Goal: Task Accomplishment & Management: Use online tool/utility

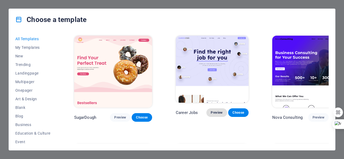
click at [211, 111] on span "Preview" at bounding box center [217, 113] width 12 height 4
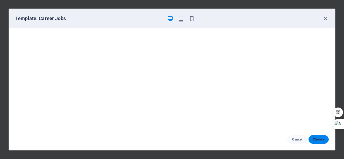
click at [315, 137] on button "Choose" at bounding box center [318, 139] width 20 height 9
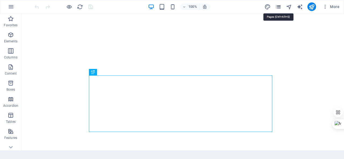
click at [281, 6] on icon "pages" at bounding box center [278, 7] width 6 height 6
click at [332, 6] on span "More" at bounding box center [330, 6] width 17 height 5
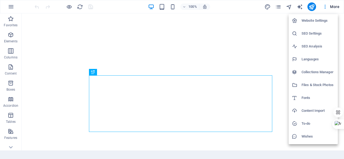
click at [282, 51] on div at bounding box center [172, 79] width 344 height 159
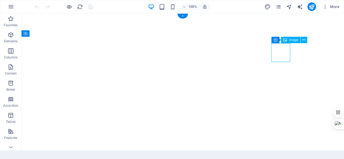
select select "px"
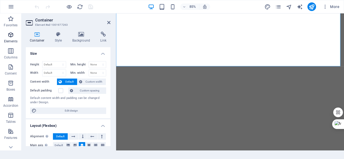
click at [11, 38] on icon "button" at bounding box center [11, 35] width 6 height 6
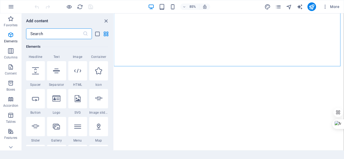
scroll to position [80, 0]
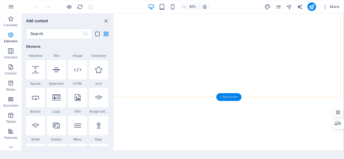
click at [227, 94] on div "+ Add section" at bounding box center [228, 97] width 25 height 8
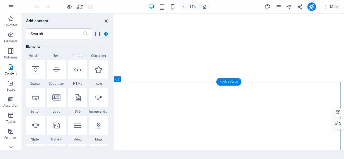
click at [227, 84] on div "+ Add section" at bounding box center [228, 82] width 25 height 8
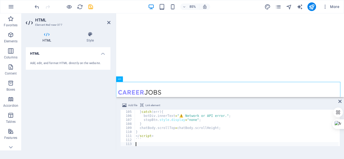
scroll to position [420, 0]
click at [211, 155] on section "Home Favorites Elements Columns Content Boxes Accordion Tables Features Images …" at bounding box center [172, 79] width 344 height 159
click at [156, 101] on img at bounding box center [143, 106] width 51 height 10
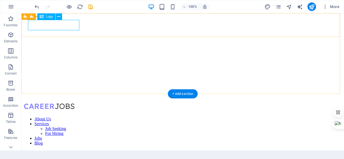
click at [68, 101] on img at bounding box center [49, 106] width 51 height 10
select select "px"
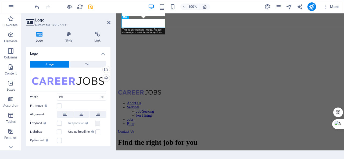
click at [68, 26] on h3 "Element #ed-1001977161" at bounding box center [67, 25] width 64 height 5
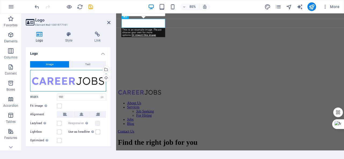
click at [67, 84] on div "Drag files here, click to choose files or select files from Files or our free s…" at bounding box center [68, 80] width 76 height 21
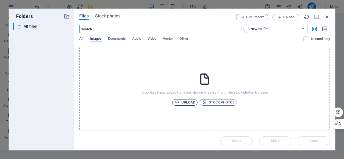
click at [179, 100] on icon "button" at bounding box center [177, 102] width 5 height 5
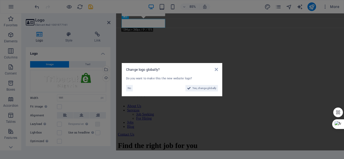
drag, startPoint x: 123, startPoint y: 97, endPoint x: 189, endPoint y: 95, distance: 66.4
click at [189, 95] on aside "Change logo globally? Do you want to make this the new website logo? No Yes, ch…" at bounding box center [172, 79] width 344 height 159
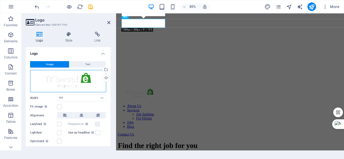
click at [74, 82] on div "Drag files here, click to choose files or select files from Files or our free s…" at bounding box center [68, 81] width 76 height 23
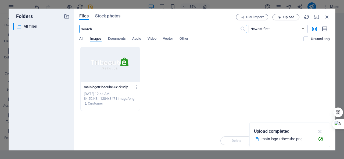
click at [282, 16] on span "Upload" at bounding box center [286, 17] width 22 height 3
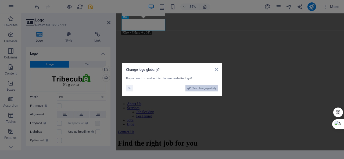
click at [189, 87] on icon at bounding box center [189, 88] width 4 height 6
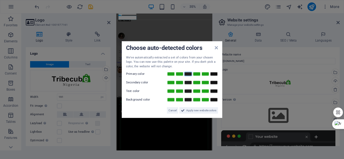
click at [188, 74] on link at bounding box center [188, 74] width 8 height 4
click at [180, 82] on link at bounding box center [179, 83] width 8 height 4
click at [186, 75] on link at bounding box center [188, 74] width 8 height 4
click at [180, 81] on link at bounding box center [179, 83] width 8 height 4
click at [187, 74] on link at bounding box center [188, 74] width 8 height 4
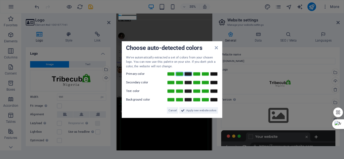
click at [179, 74] on link at bounding box center [179, 74] width 8 height 4
click at [189, 82] on link at bounding box center [188, 83] width 8 height 4
click at [193, 109] on span "Apply new website colors" at bounding box center [201, 110] width 30 height 6
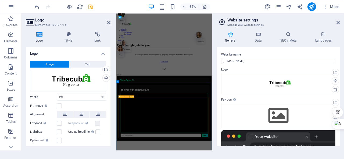
scroll to position [192, 0]
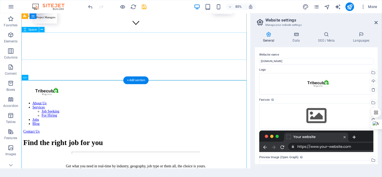
scroll to position [163, 0]
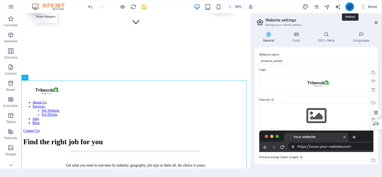
click at [344, 6] on icon "publish" at bounding box center [350, 7] width 6 height 6
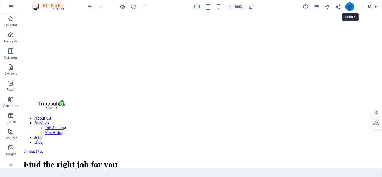
click at [344, 4] on icon "publish" at bounding box center [350, 7] width 6 height 6
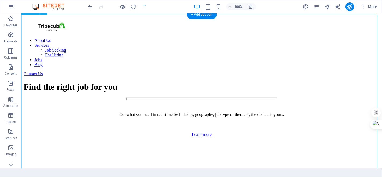
scroll to position [243, 0]
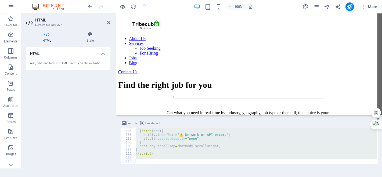
scroll to position [389, 0]
drag, startPoint x: 133, startPoint y: 128, endPoint x: 175, endPoint y: 167, distance: 57.2
click at [175, 159] on div "Add file Link element ```html 104 105 106 107 108 109 110 111 112 113 } catch (…" at bounding box center [249, 142] width 266 height 53
type textarea "```"
click at [89, 57] on div "Add, edit, and format HTML directly on the website." at bounding box center [68, 63] width 85 height 13
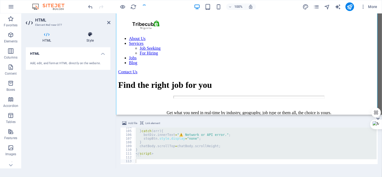
click at [91, 39] on h4 "Style" at bounding box center [90, 37] width 41 height 11
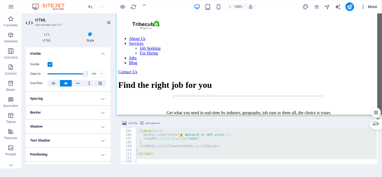
click at [344, 7] on icon "button" at bounding box center [363, 6] width 5 height 5
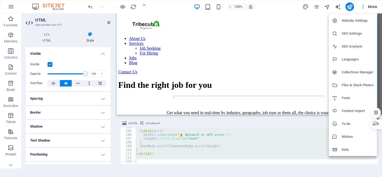
click at [344, 6] on div at bounding box center [191, 88] width 382 height 177
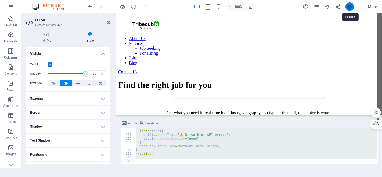
click at [344, 6] on icon "publish" at bounding box center [350, 7] width 6 height 6
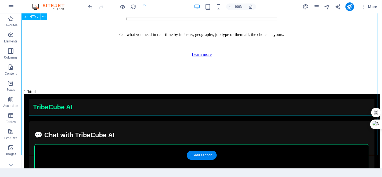
scroll to position [307, 0]
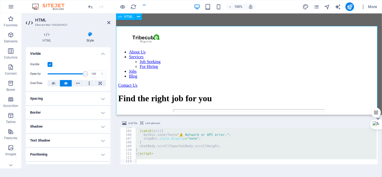
scroll to position [223, 0]
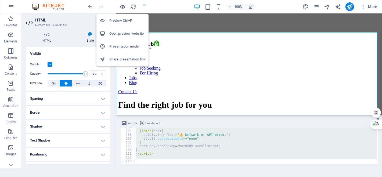
click at [125, 20] on h6 "Preview Ctrl+P" at bounding box center [127, 20] width 36 height 6
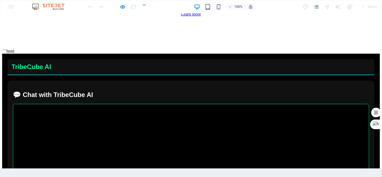
scroll to position [353, 0]
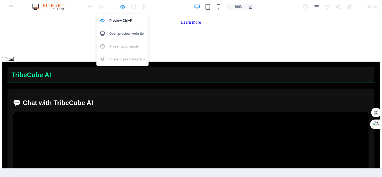
click at [124, 7] on icon "button" at bounding box center [123, 7] width 6 height 6
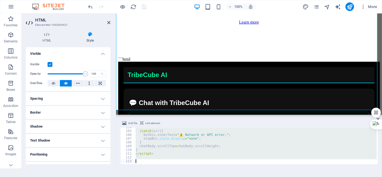
click at [141, 156] on div "} catch ( err ) { botDiv . innerText = "⚠️ Network or API error." ; stopBtn . s…" at bounding box center [256, 146] width 242 height 37
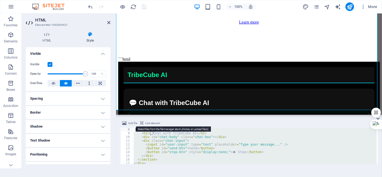
scroll to position [0, 0]
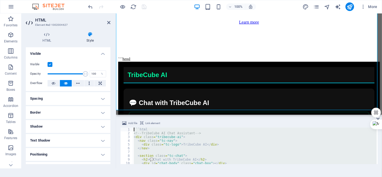
drag, startPoint x: 143, startPoint y: 156, endPoint x: 133, endPoint y: 128, distance: 29.7
click at [133, 128] on div "``` 1 2 3 4 5 6 7 8 9 10 11 12 ```html <!-- TribeCube AI Chat Assistant --> < d…" at bounding box center [248, 146] width 257 height 37
type textarea "```html <!-- TribeCube AI Chat Assistant -->"
paste textarea
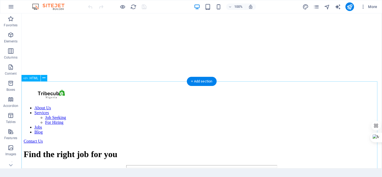
scroll to position [174, 0]
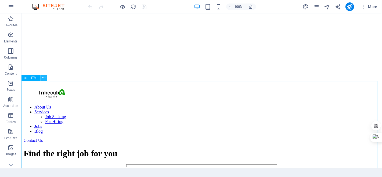
click at [43, 79] on icon at bounding box center [43, 78] width 3 height 6
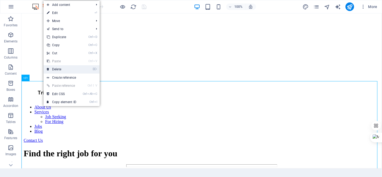
click at [78, 69] on link "⌦ Delete" at bounding box center [62, 69] width 36 height 8
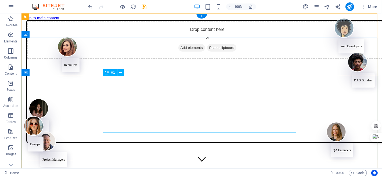
scroll to position [94, 0]
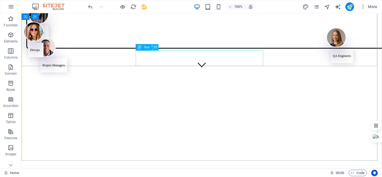
click at [155, 47] on icon at bounding box center [155, 47] width 3 height 6
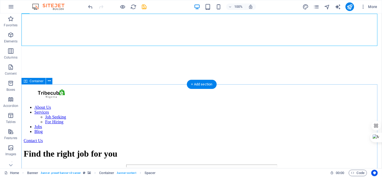
scroll to position [174, 0]
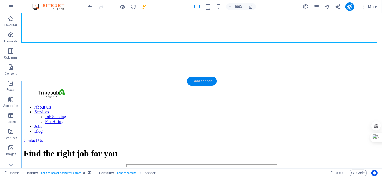
click at [203, 81] on div "+ Add section" at bounding box center [202, 81] width 30 height 9
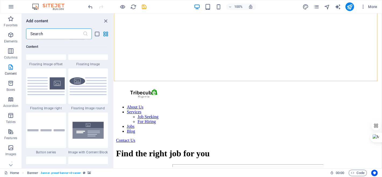
scroll to position [1204, 0]
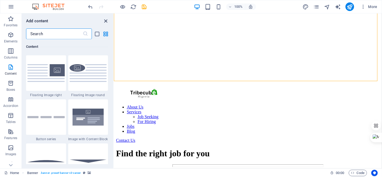
click at [106, 19] on icon "close panel" at bounding box center [106, 21] width 6 height 6
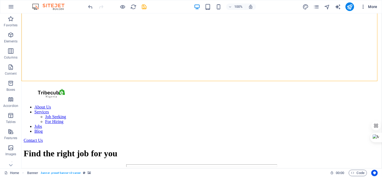
click at [364, 7] on icon "button" at bounding box center [363, 6] width 5 height 5
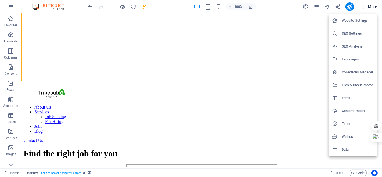
click at [9, 163] on div at bounding box center [191, 88] width 382 height 177
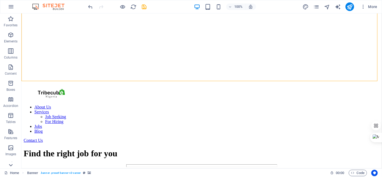
click at [11, 165] on icon at bounding box center [11, 165] width 8 height 8
click at [9, 7] on icon "button" at bounding box center [11, 6] width 6 height 6
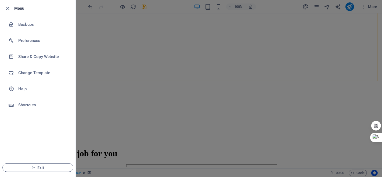
click at [202, 85] on div at bounding box center [191, 88] width 382 height 177
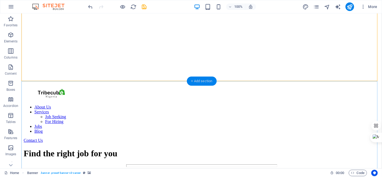
click at [196, 82] on div "+ Add section" at bounding box center [202, 81] width 30 height 9
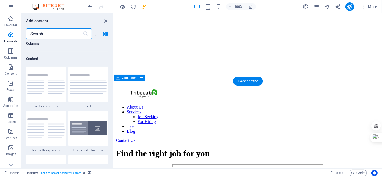
scroll to position [940, 0]
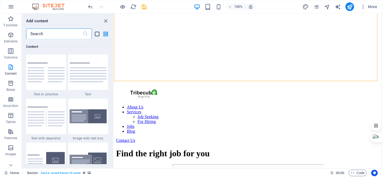
click at [96, 31] on icon "list-view" at bounding box center [97, 34] width 6 height 6
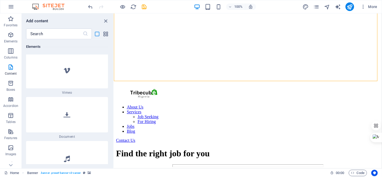
scroll to position [2811, 0]
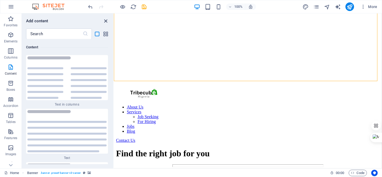
click at [107, 18] on icon "close panel" at bounding box center [106, 21] width 6 height 6
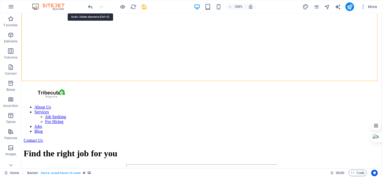
click at [89, 6] on icon "undo" at bounding box center [91, 7] width 6 height 6
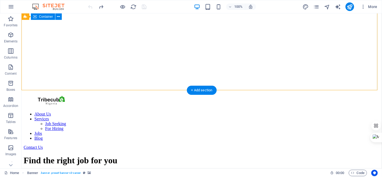
scroll to position [164, 0]
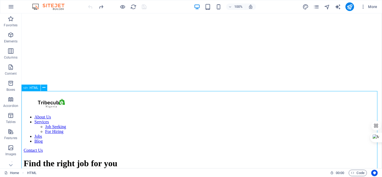
click at [35, 88] on span "HTML" at bounding box center [34, 87] width 9 height 3
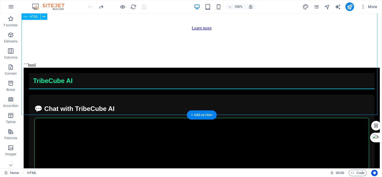
scroll to position [348, 0]
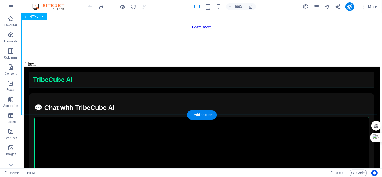
click at [52, 85] on div "```html TribeCube AI 💬 Chat with TribeCube AI Send ⏹ Stop ```" at bounding box center [201, 160] width 356 height 196
click at [56, 92] on div "```html TribeCube AI 💬 Chat with TribeCube AI Send ⏹ Stop ```" at bounding box center [201, 160] width 356 height 196
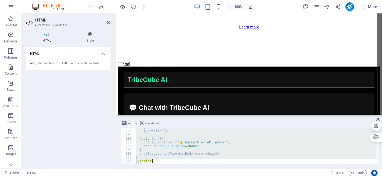
scroll to position [389, 0]
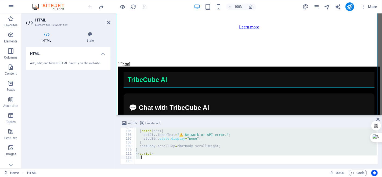
drag, startPoint x: 133, startPoint y: 129, endPoint x: 168, endPoint y: 156, distance: 44.3
click at [168, 156] on div "} catch ( err ) { botDiv . innerText = "⚠️ Network or API error." ; stopBtn . s…" at bounding box center [264, 146] width 259 height 43
type textarea "</script> ```"
paste textarea
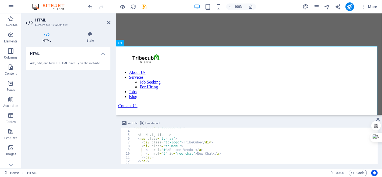
scroll to position [0, 0]
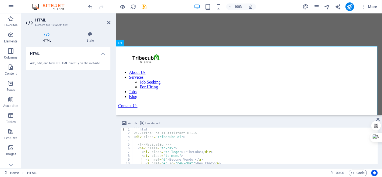
type textarea "```html"
drag, startPoint x: 146, startPoint y: 128, endPoint x: 131, endPoint y: 130, distance: 15.1
click at [131, 130] on div "```html 1 2 3 4 5 6 7 8 9 10 11 12 ```html <!-- TribeCube AI Assistant UI --> <…" at bounding box center [248, 146] width 257 height 37
click at [133, 133] on div "1 2 3 4 5 6 7 8 9 10 11 12" at bounding box center [126, 146] width 13 height 37
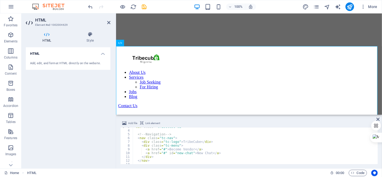
scroll to position [13, 0]
click at [195, 138] on div "<!-- Navigation --> < nav class = "tc-nav" > < div class = "tc-logo" > TribeCub…" at bounding box center [258, 147] width 250 height 43
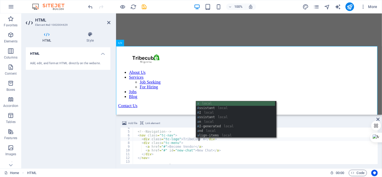
scroll to position [0, 5]
click at [191, 143] on div "<!-- Navigation --> < nav class = "tc-nav" > < div class = "tc-logo" > TribeCub…" at bounding box center [258, 147] width 250 height 43
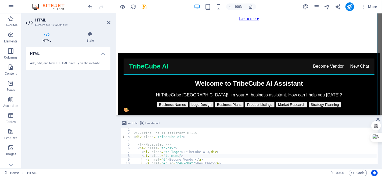
scroll to position [0, 0]
type textarea "<!-- TribeCube AI Assistant UI -->"
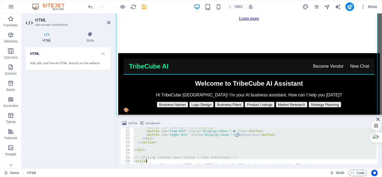
scroll to position [220, 0]
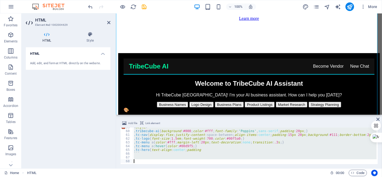
drag, startPoint x: 133, startPoint y: 132, endPoint x: 177, endPoint y: 164, distance: 53.9
click at [177, 164] on div "Add file Link element <!-- TribeCube AI Assistant UI --> 59 60 61 62 63 64 65 6…" at bounding box center [249, 142] width 266 height 53
paste textarea "</style>"
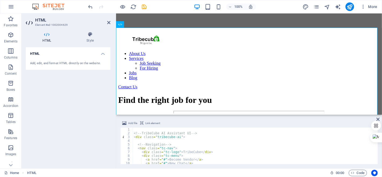
click at [196, 153] on div "<!-- TribeCube AI Assistant UI --> < div class = "tribecube-ai" > <!-- Navigati…" at bounding box center [255, 150] width 244 height 44
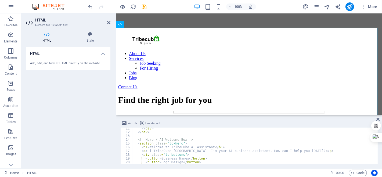
scroll to position [38, 0]
click at [182, 150] on div "</ div > </ nav > <!-- Hero / AI Welcome Box --> < section class = "tc-hero" > …" at bounding box center [255, 149] width 244 height 44
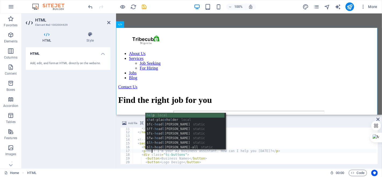
scroll to position [0, 1]
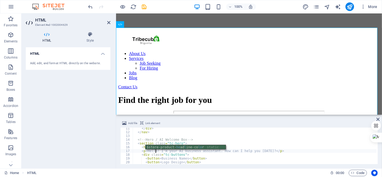
click at [202, 159] on div "</ div > </ nav > <!-- Hero / AI Welcome Box --> < section class = "tc-hero" > …" at bounding box center [255, 149] width 244 height 44
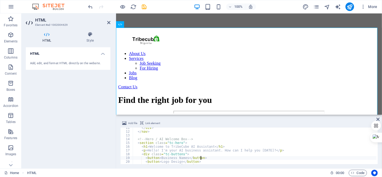
scroll to position [39, 0]
type textarea "<button>Business Names</button>"
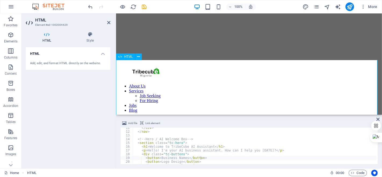
scroll to position [193, 0]
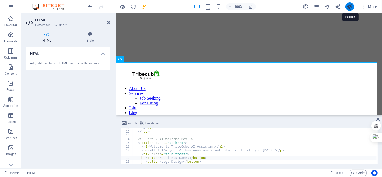
click at [348, 6] on icon "publish" at bounding box center [350, 7] width 6 height 6
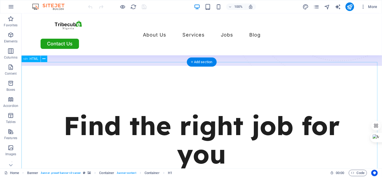
scroll to position [194, 0]
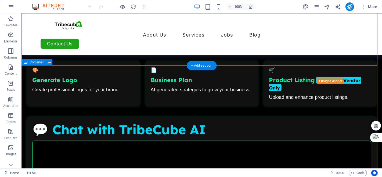
scroll to position [448, 0]
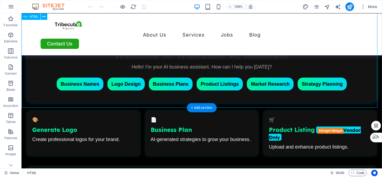
click at [211, 85] on div "TribeCube AI Become Vendor New Chat Welcome to TribeCube AI Assistant Hello! I'…" at bounding box center [201, 158] width 361 height 301
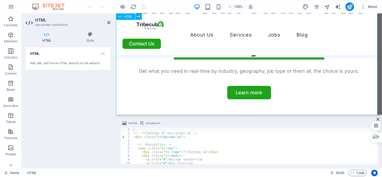
scroll to position [292, 0]
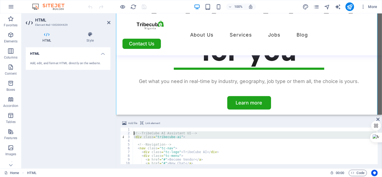
drag, startPoint x: 142, startPoint y: 140, endPoint x: 132, endPoint y: 133, distance: 12.4
click at [132, 133] on div "1 2 3 4 5 6 7 8 9 10 11 <!-- TribeCube AI Assistant UI --> < div class = "tribe…" at bounding box center [248, 146] width 257 height 37
type textarea "<!-- TribeCube AI Assistant UI --> <div class="tribecube-ai">"
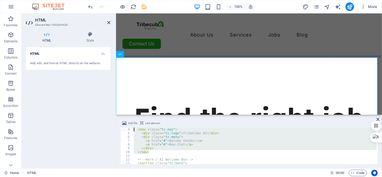
scroll to position [0, 0]
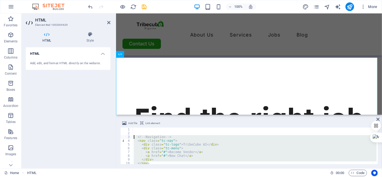
drag, startPoint x: 152, startPoint y: 153, endPoint x: 135, endPoint y: 138, distance: 23.0
click at [135, 138] on div "<!-- Navigation --> < nav class = "tc-nav" > < div class = "tc-logo" > TribeCub…" at bounding box center [255, 150] width 244 height 44
type textarea "<!-- Navigation --> <nav class="tc-nav">"
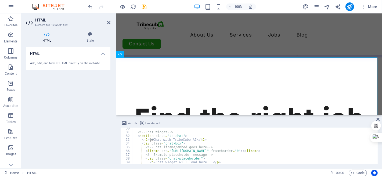
scroll to position [110, 0]
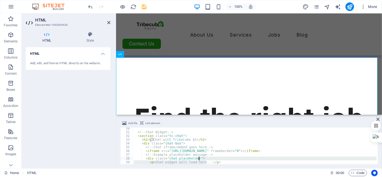
drag, startPoint x: 207, startPoint y: 164, endPoint x: 213, endPoint y: 159, distance: 7.6
click at [213, 159] on div "<!-- Chat Widget --> < section class = "tc-chat" > < h2 > 💬 Chat with TribeCube…" at bounding box center [255, 149] width 244 height 44
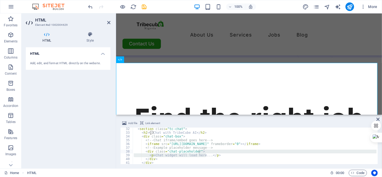
scroll to position [118, 0]
click at [219, 145] on div "< section class = "tc-chat" > < h2 > 💬 Chat with TribeCube AI </ h2 > < div cla…" at bounding box center [255, 148] width 244 height 44
type textarea "<!-- Example placeholder message -->"
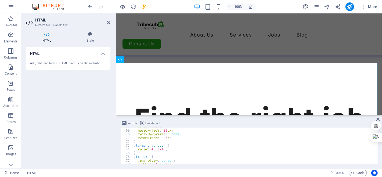
scroll to position [255, 0]
click at [334, 20] on div "About Us Services Job Seeking For Hiring Jobs Blog Contact Us" at bounding box center [249, 34] width 266 height 42
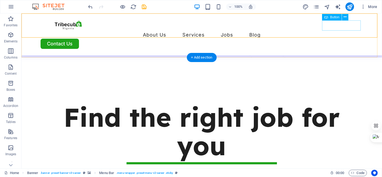
click at [345, 39] on div "Contact Us" at bounding box center [201, 44] width 322 height 10
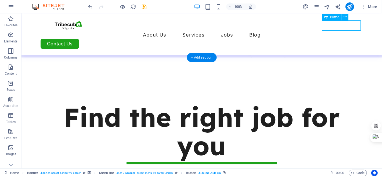
click at [345, 39] on div "Contact Us" at bounding box center [201, 44] width 322 height 10
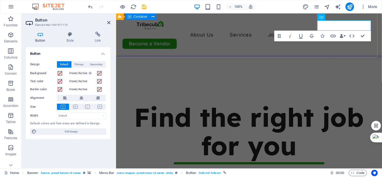
click at [345, 58] on div "Recruiters Nurses Project Managers Devops QA Engineers DAO Builders Web Develop…" at bounding box center [249, 158] width 266 height 200
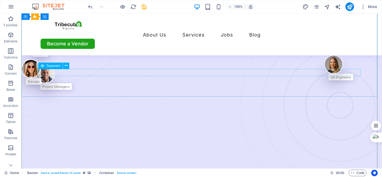
scroll to position [63, 0]
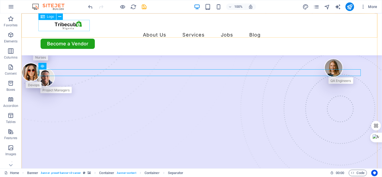
click at [69, 26] on div at bounding box center [201, 25] width 322 height 11
select select "px"
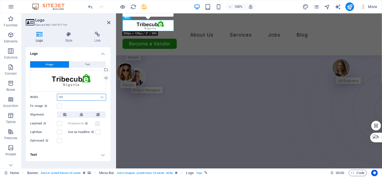
click at [71, 95] on input "191" at bounding box center [81, 97] width 49 height 6
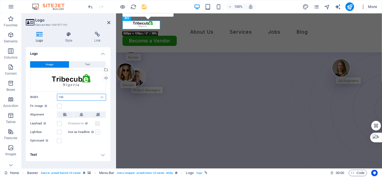
type input "140"
click at [97, 133] on label at bounding box center [97, 132] width 5 height 5
click at [0, 0] on input "Use as headline The image will be wrapped in an H1 headline tag. Useful for giv…" at bounding box center [0, 0] width 0 height 0
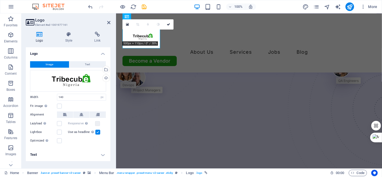
click at [97, 133] on label at bounding box center [97, 132] width 5 height 5
click at [0, 0] on input "Use as headline The image will be wrapped in an H1 headline tag. Useful for giv…" at bounding box center [0, 0] width 0 height 0
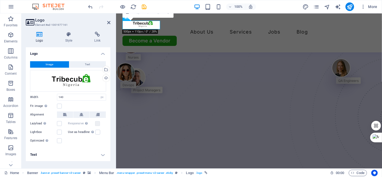
click at [103, 153] on h4 "Text" at bounding box center [68, 154] width 85 height 13
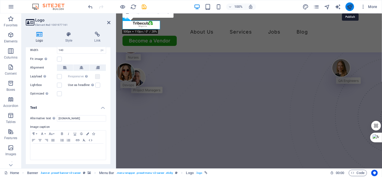
click at [351, 6] on icon "publish" at bounding box center [350, 7] width 6 height 6
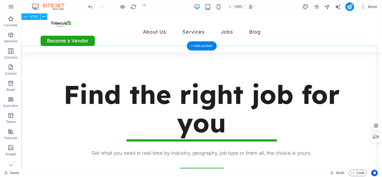
scroll to position [208, 0]
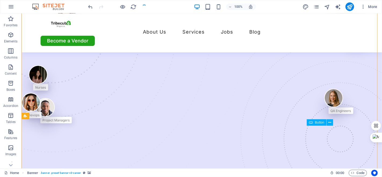
click at [320, 36] on div "Become a Vendor" at bounding box center [201, 41] width 322 height 10
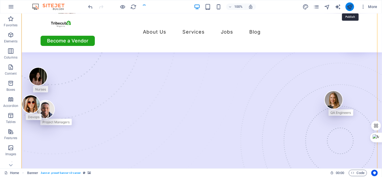
click at [350, 4] on icon "publish" at bounding box center [350, 7] width 6 height 6
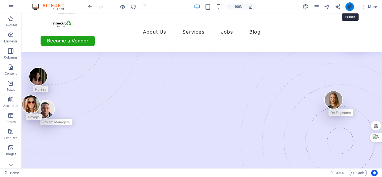
click at [351, 6] on icon "publish" at bounding box center [350, 7] width 6 height 6
